Goal: Check status

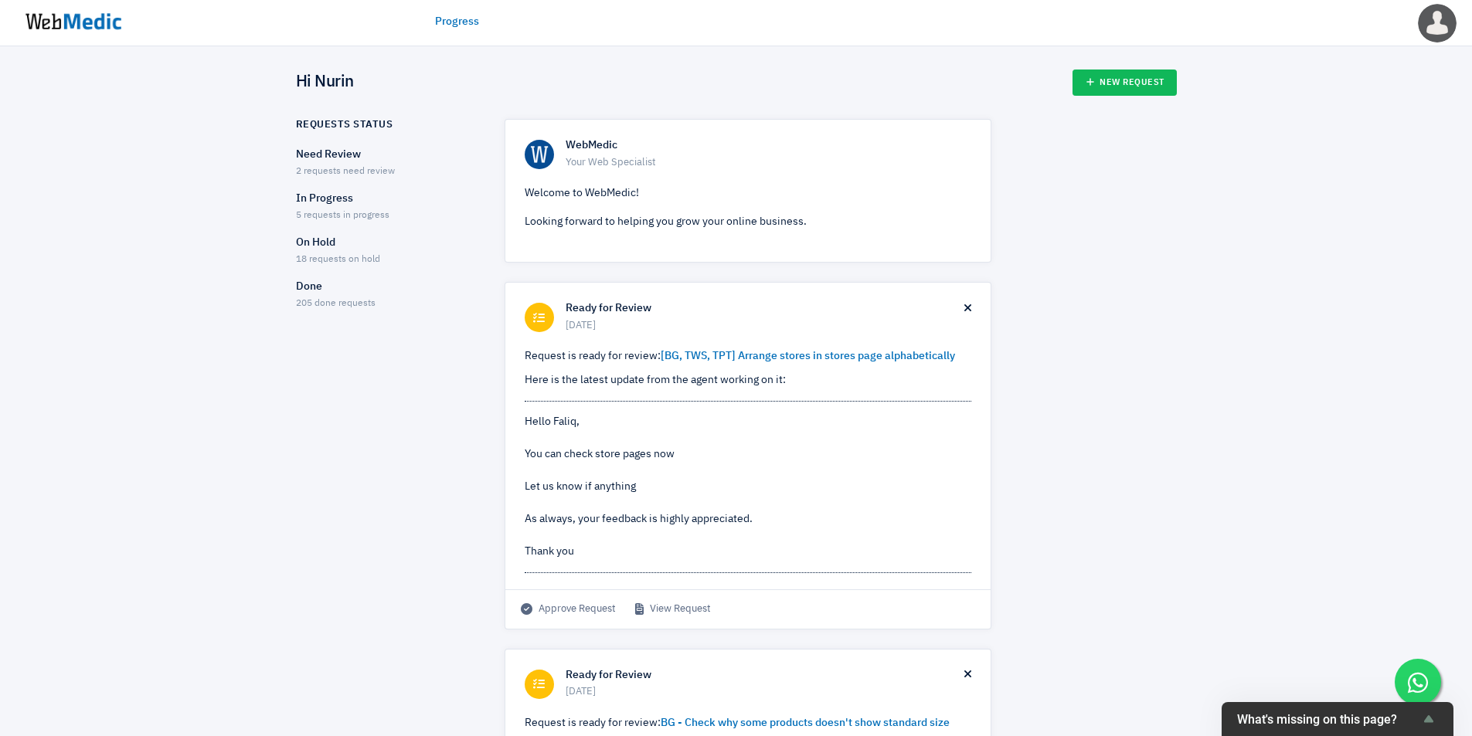
click at [374, 210] on div "In Progress 5 requests in progress" at bounding box center [387, 207] width 182 height 32
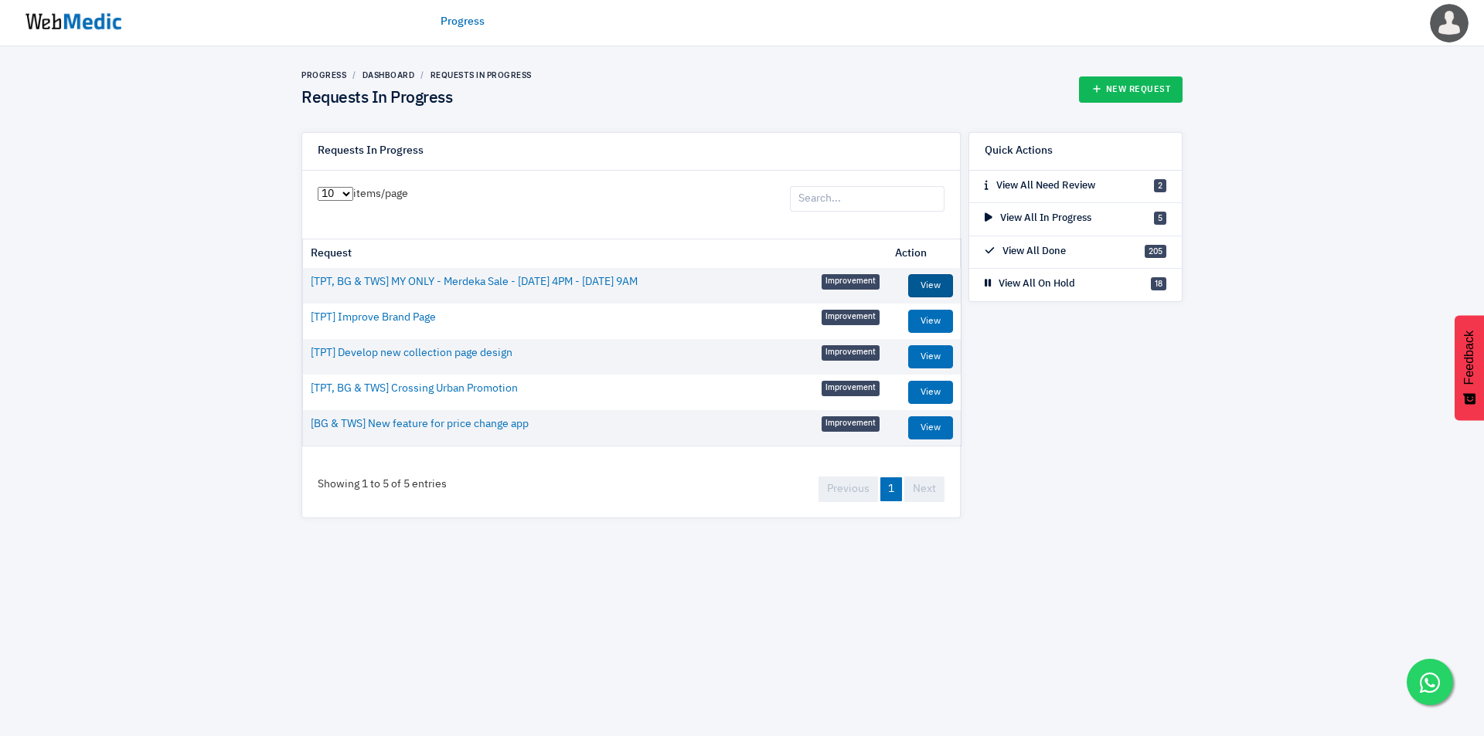
click at [929, 282] on link "View" at bounding box center [930, 285] width 45 height 23
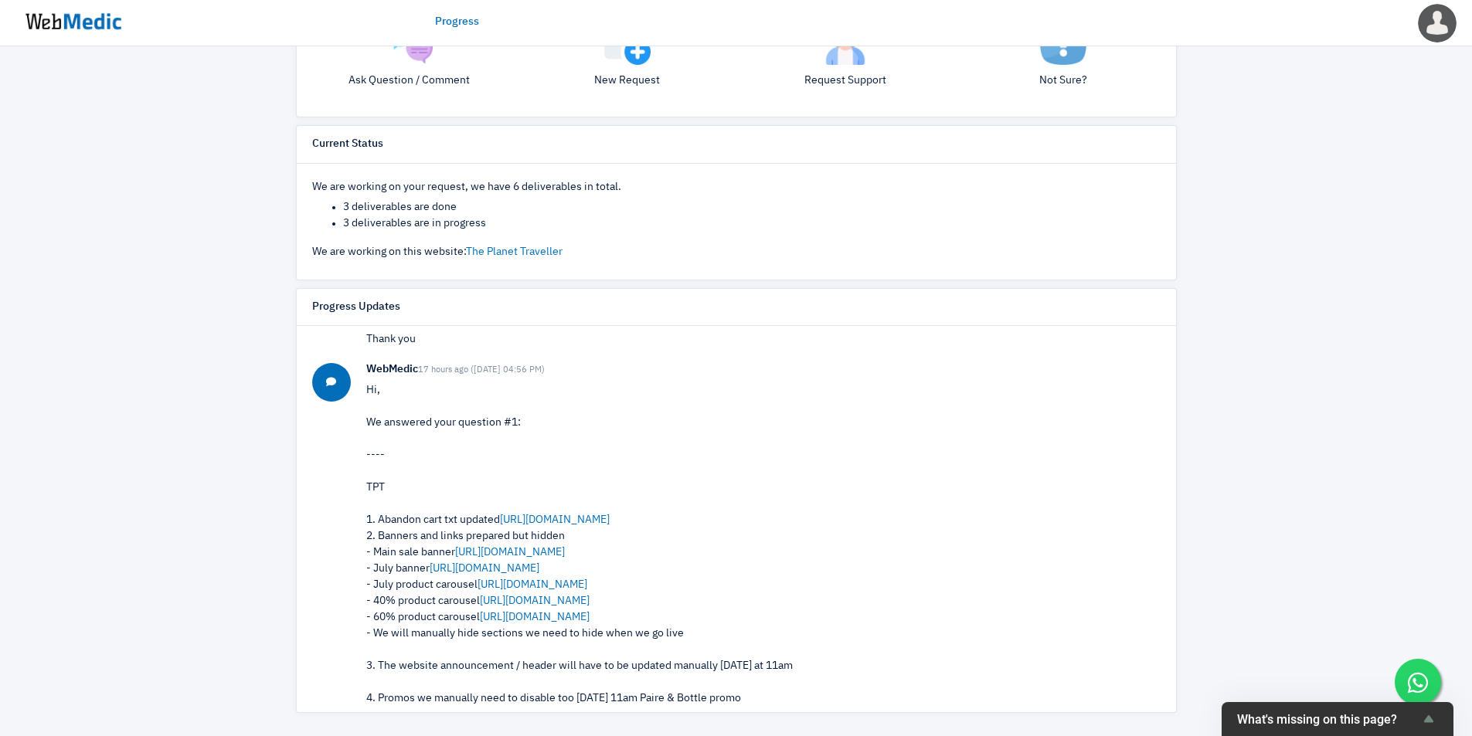
scroll to position [386, 0]
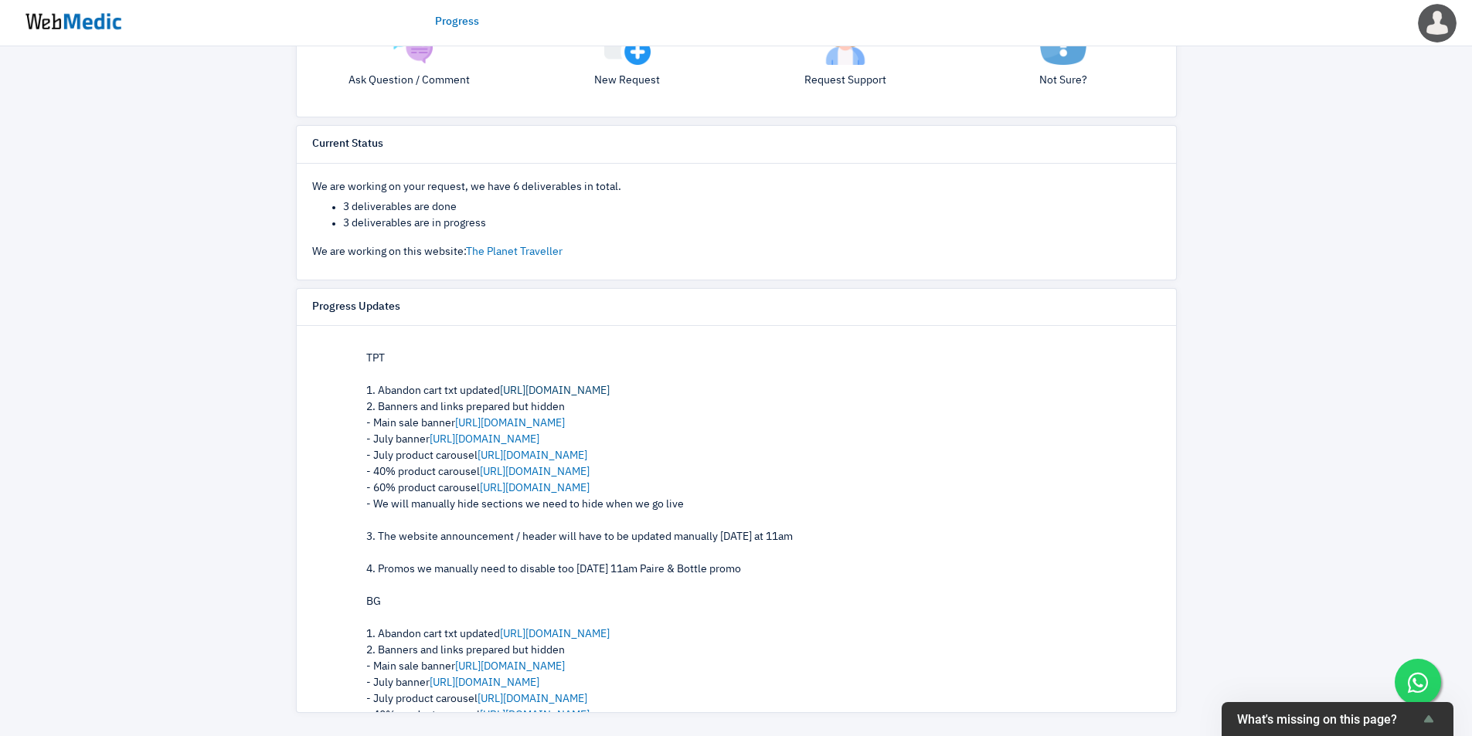
click at [602, 386] on link "[URL][DOMAIN_NAME]" at bounding box center [555, 391] width 110 height 11
click at [530, 471] on link "[URL][DOMAIN_NAME]" at bounding box center [535, 472] width 110 height 11
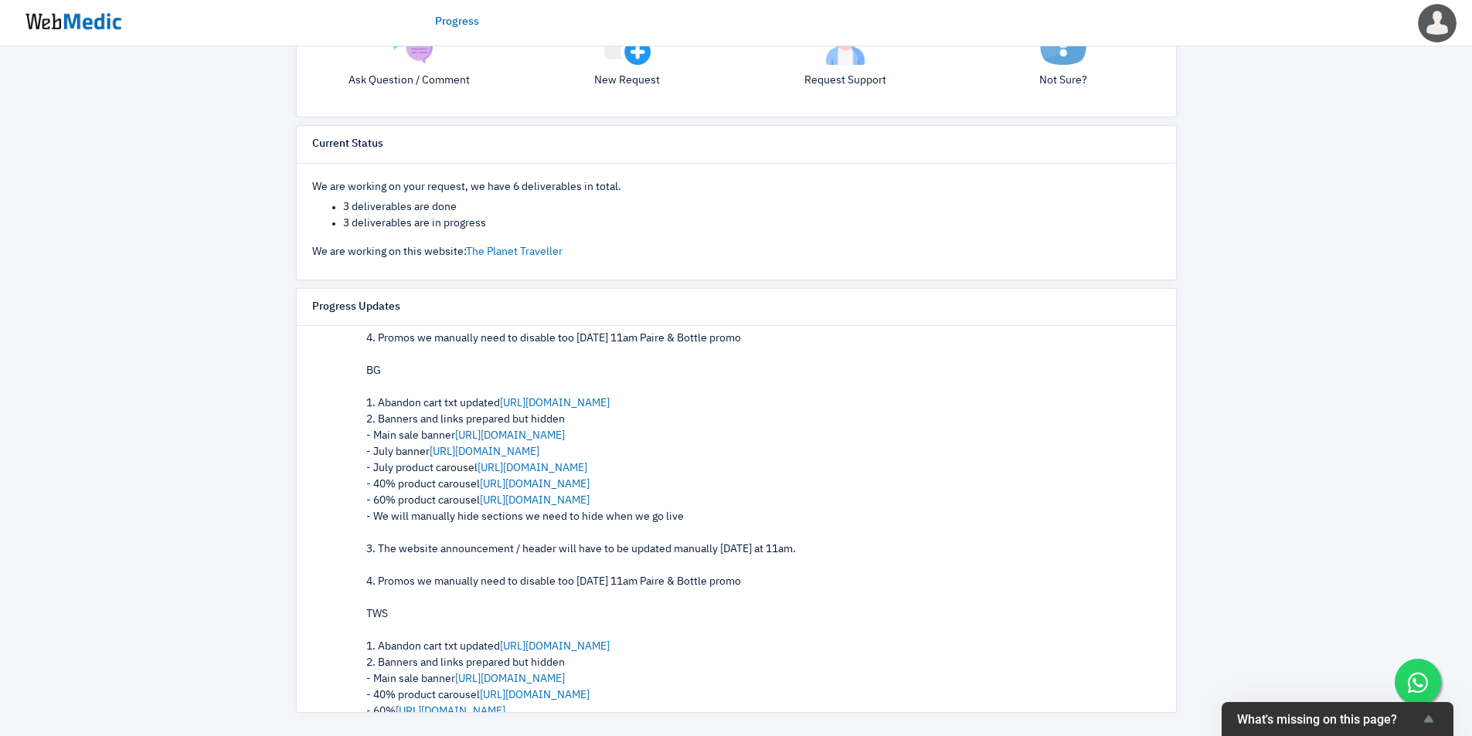
scroll to position [644, 0]
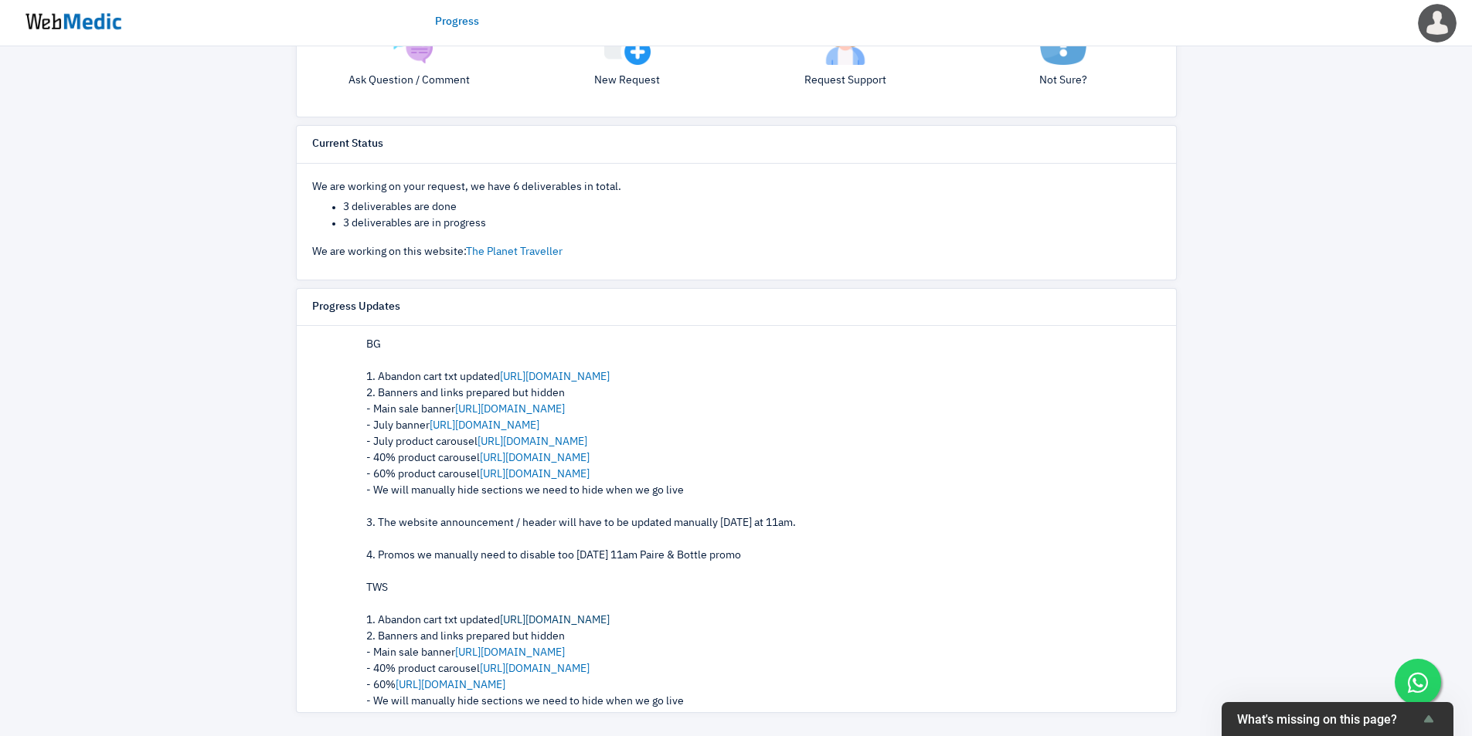
click at [599, 620] on link "[URL][DOMAIN_NAME]" at bounding box center [555, 620] width 110 height 11
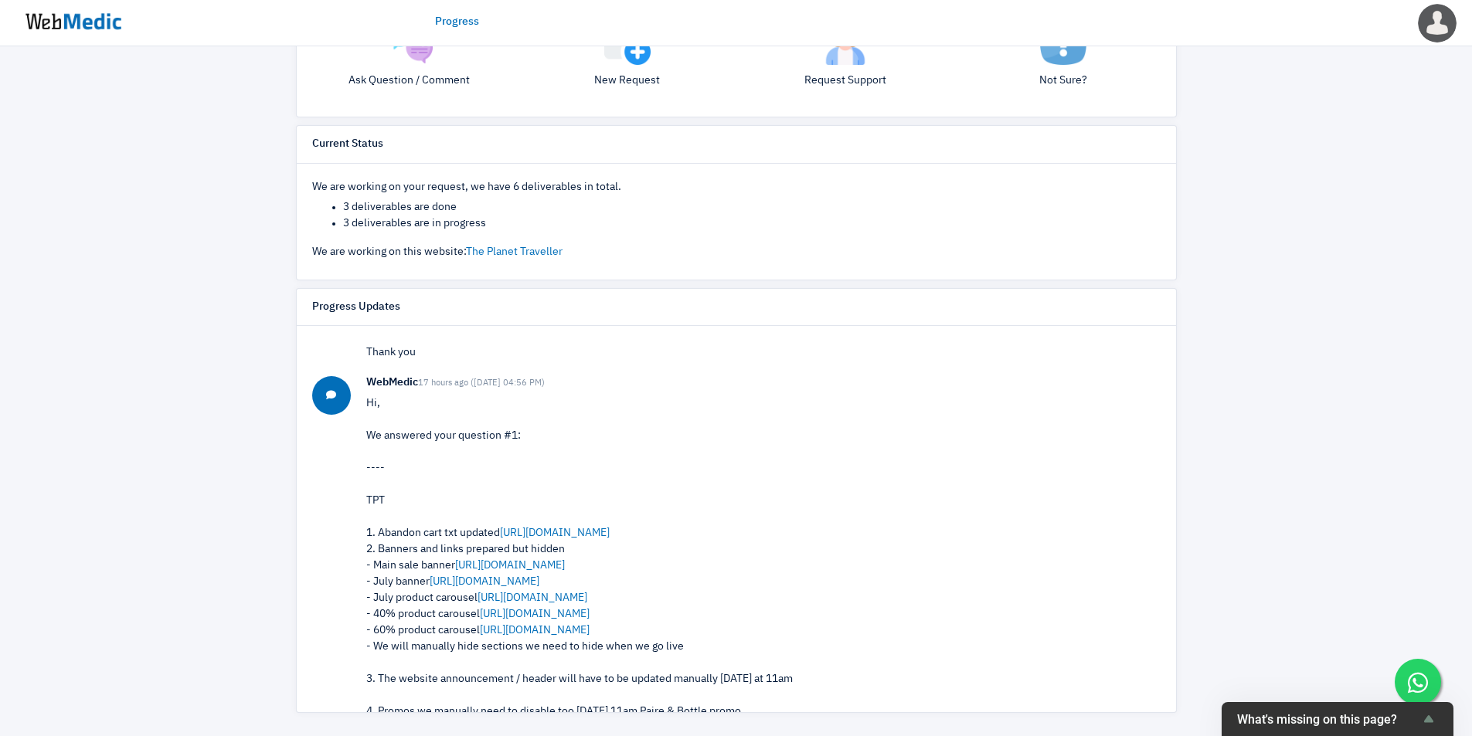
scroll to position [0, 0]
